Goal: Information Seeking & Learning: Learn about a topic

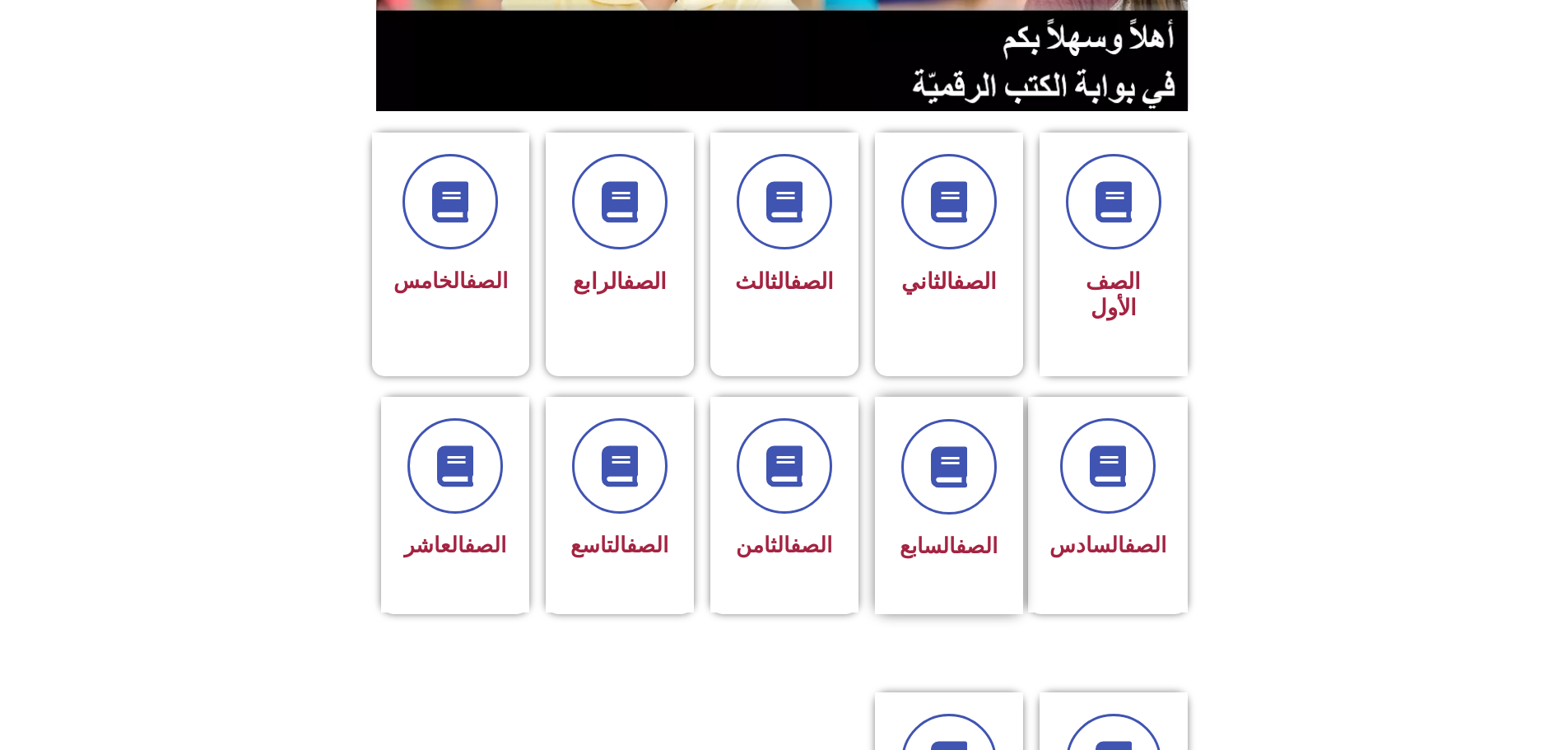
scroll to position [412, 0]
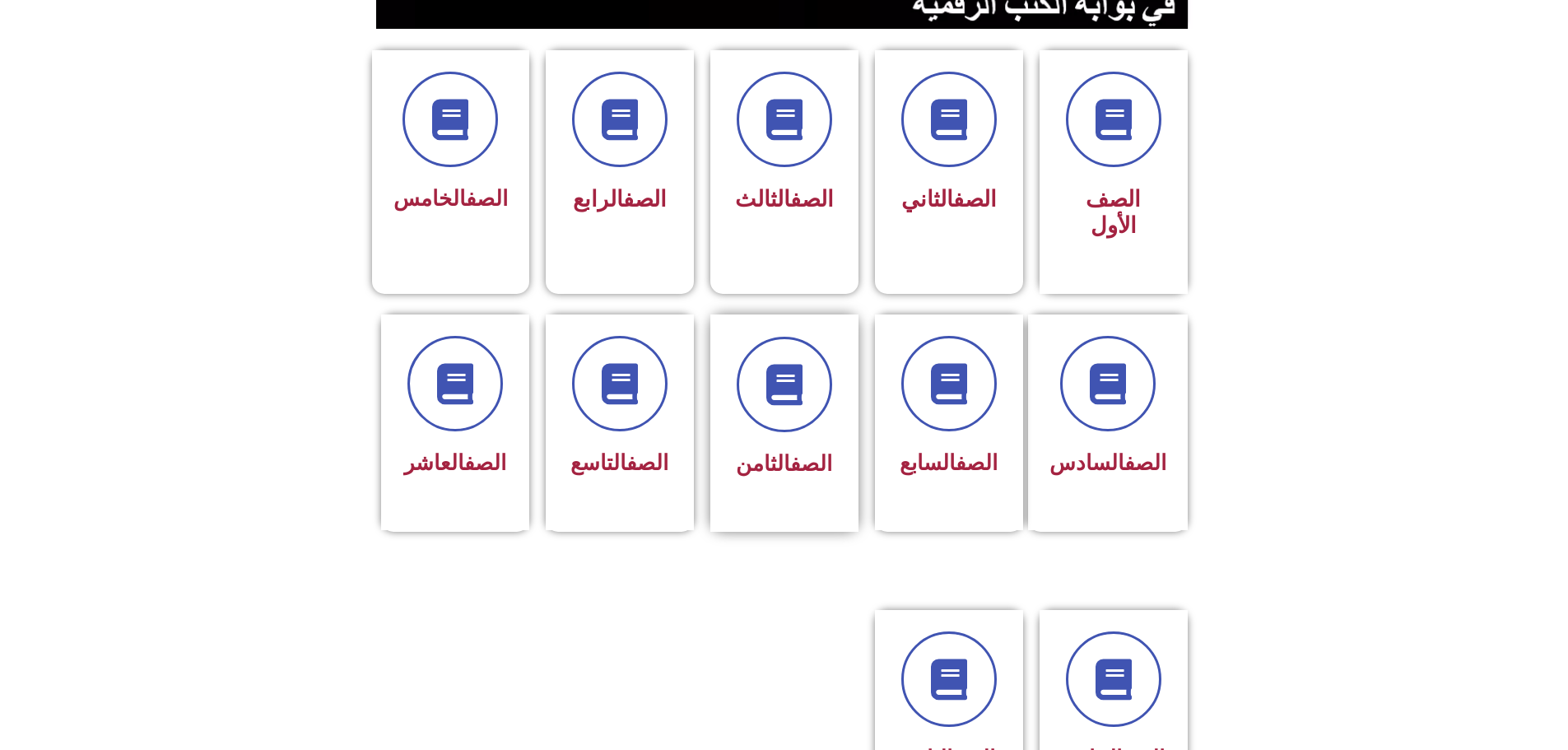
click at [803, 451] on link "الصف" at bounding box center [811, 463] width 42 height 24
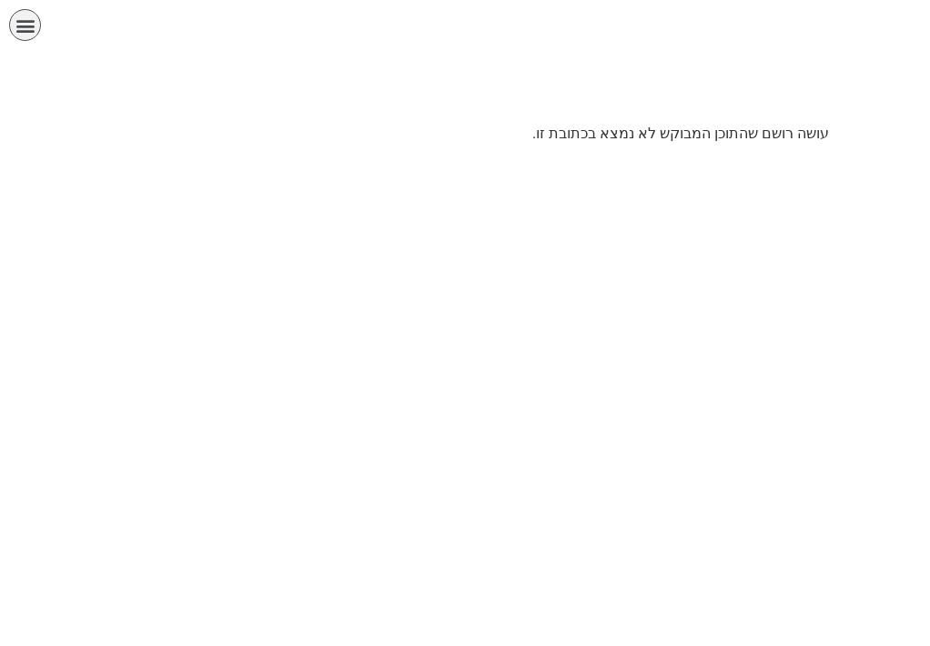
click at [25, 21] on icon "כפתור פתיחת תפריט" at bounding box center [25, 25] width 20 height 20
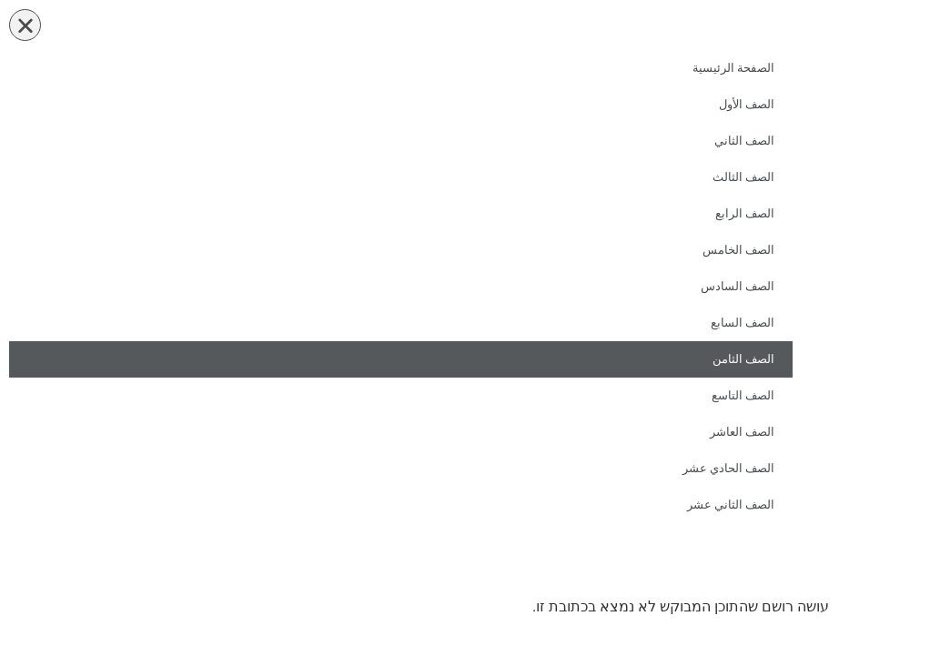
click at [752, 362] on link "الصف الثامن" at bounding box center [400, 359] width 783 height 36
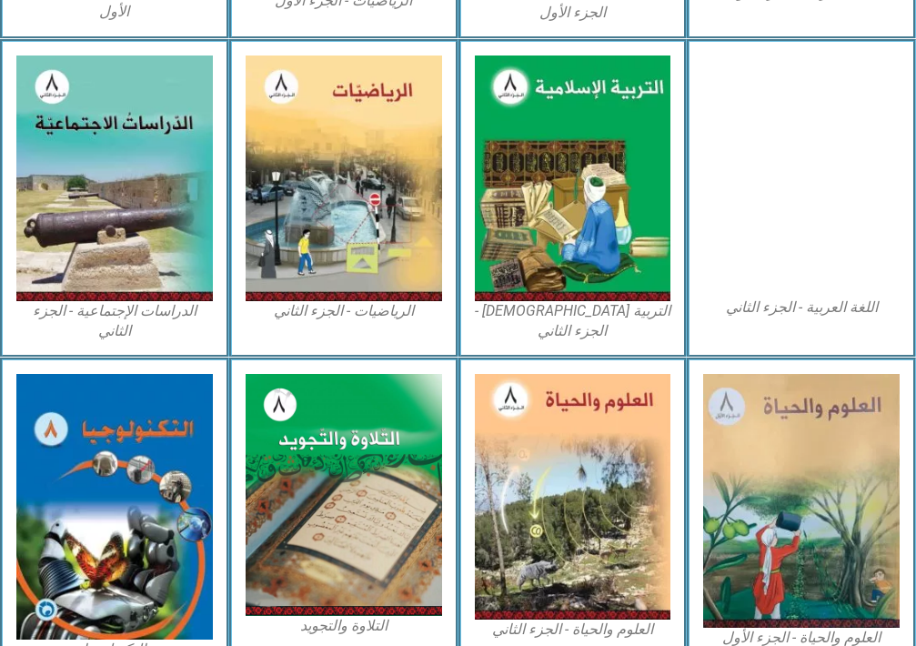
scroll to position [1001, 0]
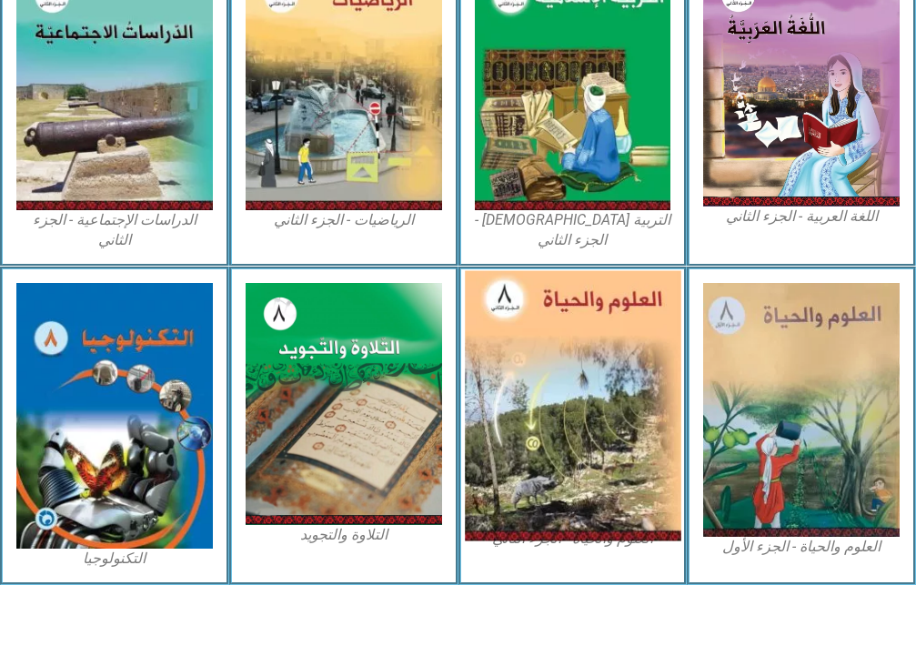
click at [622, 402] on img at bounding box center [573, 406] width 216 height 270
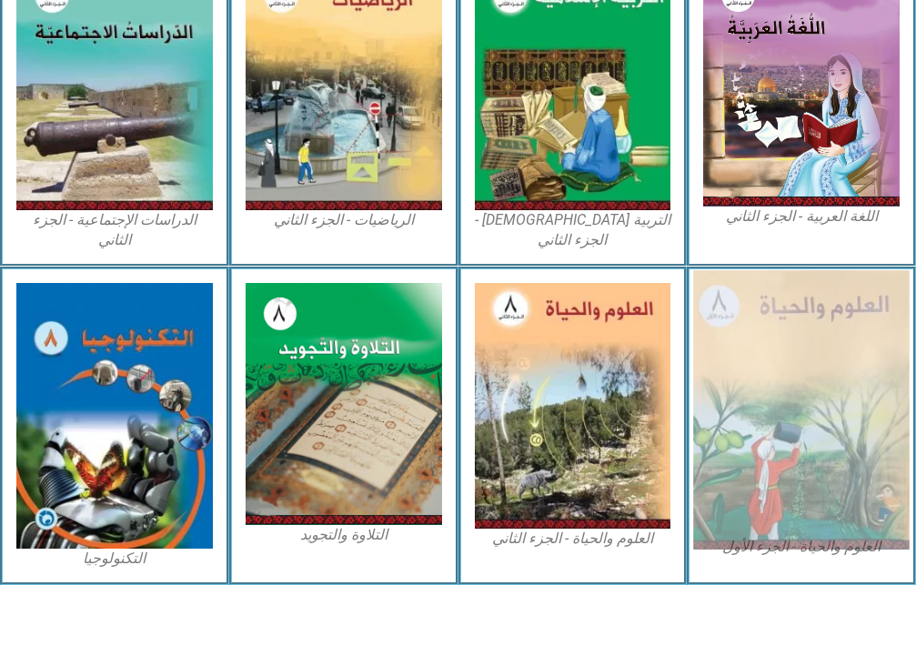
scroll to position [1003, 0]
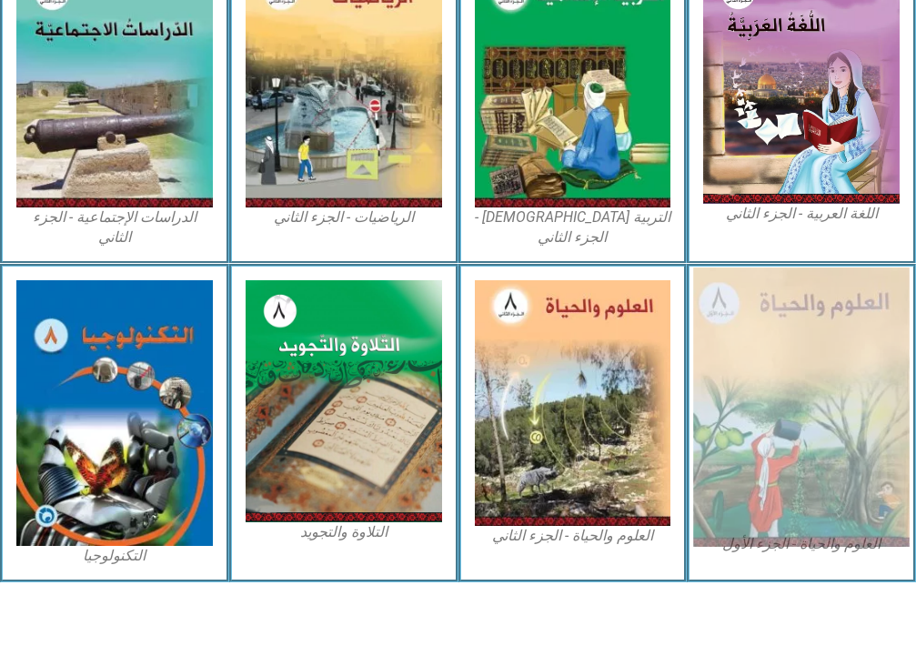
click at [791, 432] on img at bounding box center [801, 406] width 216 height 279
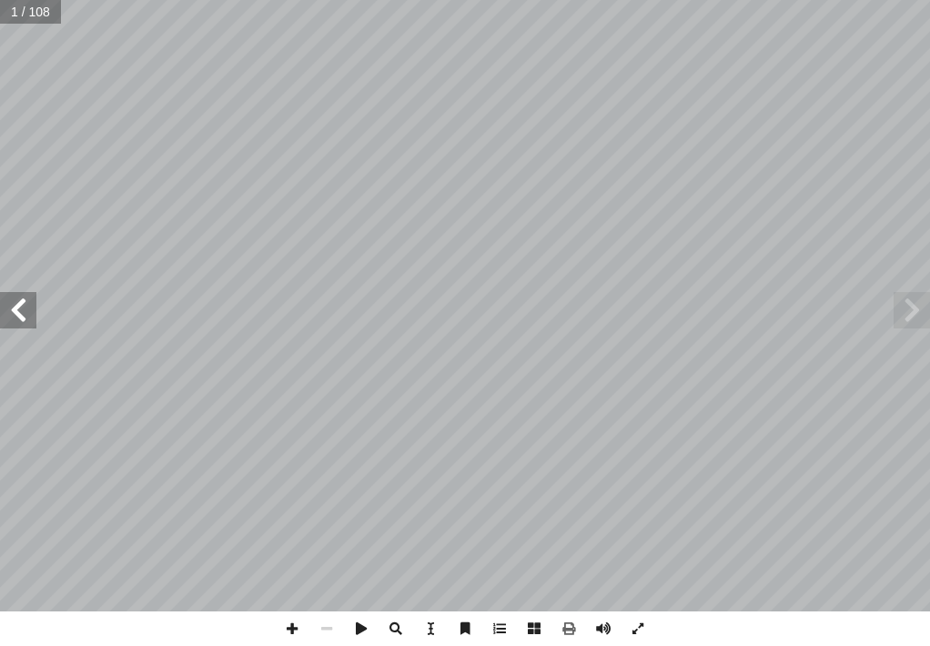
click at [23, 305] on span at bounding box center [18, 310] width 36 height 36
click at [23, 306] on span at bounding box center [18, 310] width 36 height 36
click at [27, 306] on span at bounding box center [18, 310] width 36 height 36
click at [19, 308] on span at bounding box center [18, 310] width 36 height 36
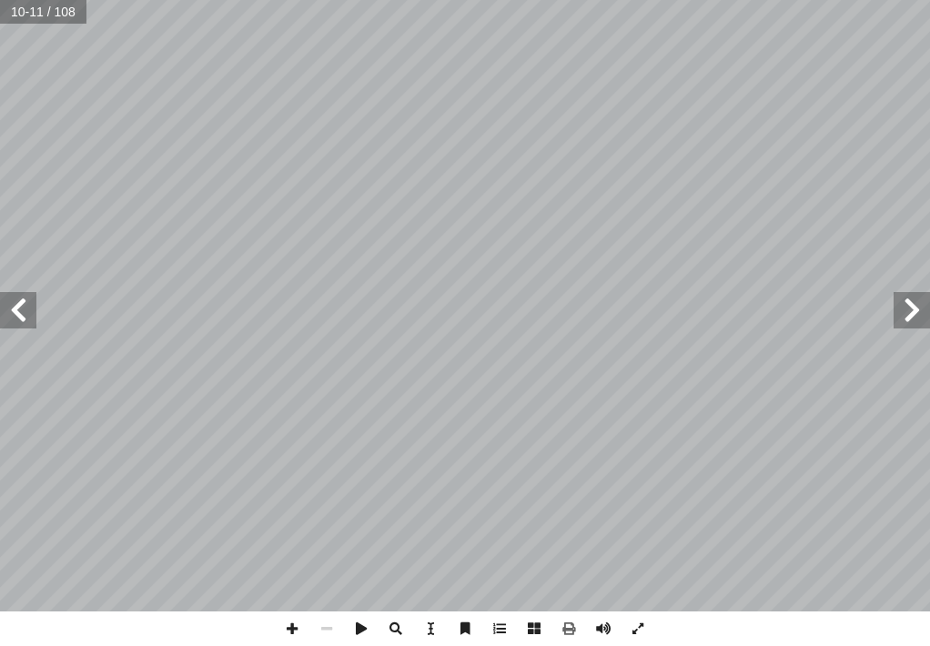
click at [27, 325] on span at bounding box center [18, 310] width 36 height 36
click at [913, 307] on span at bounding box center [911, 310] width 36 height 36
click at [26, 322] on span at bounding box center [18, 310] width 36 height 36
click at [18, 311] on span at bounding box center [18, 310] width 36 height 36
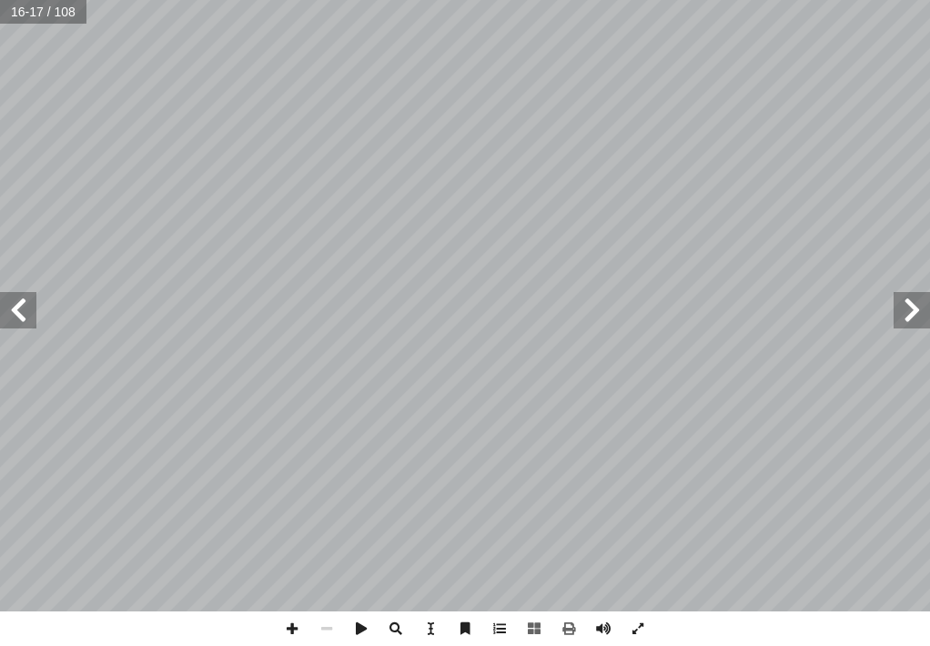
click at [918, 313] on span at bounding box center [911, 310] width 36 height 36
click at [31, 317] on span at bounding box center [18, 310] width 36 height 36
click at [17, 311] on span at bounding box center [18, 310] width 36 height 36
click at [929, 123] on html "الصفحة الرئيسية الصف الأول الصف الثاني الصف الثالث الصف الرابع الصف الخامس الصف…" at bounding box center [465, 61] width 930 height 123
click at [27, 309] on span at bounding box center [18, 310] width 36 height 36
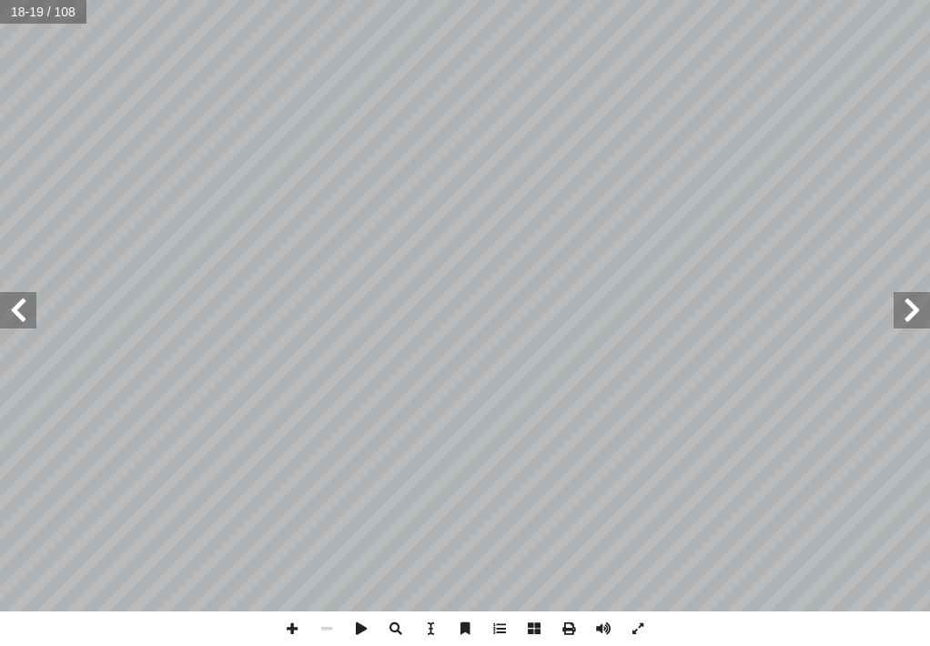
click at [32, 309] on span at bounding box center [18, 310] width 36 height 36
